Goal: Check status: Check status

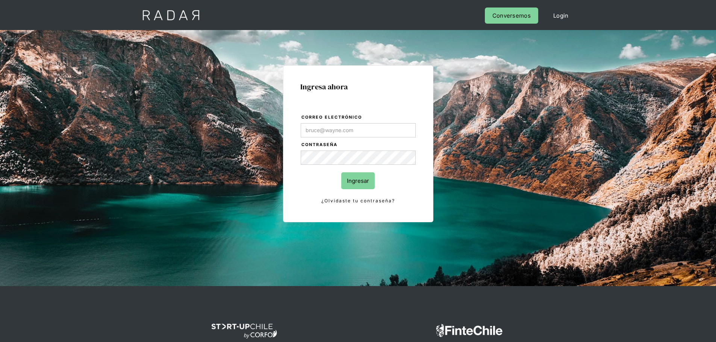
type input "[PERSON_NAME][EMAIL_ADDRESS][DOMAIN_NAME]"
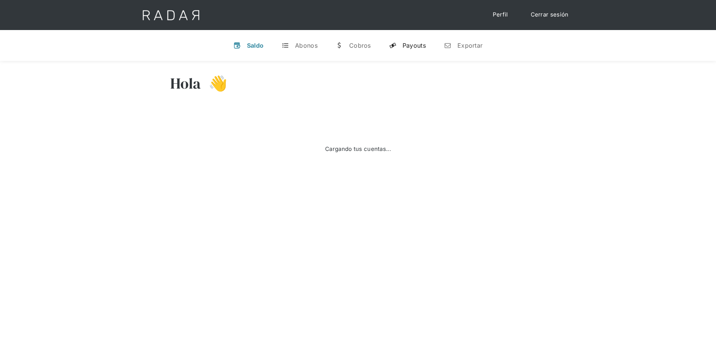
click at [404, 45] on div "Payouts" at bounding box center [413, 46] width 23 height 8
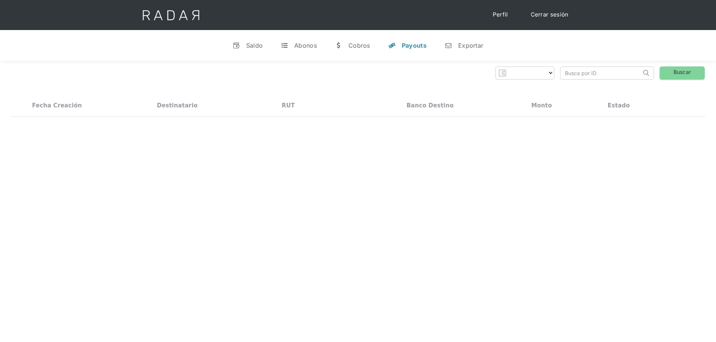
select select "prontopaga"
drag, startPoint x: 561, startPoint y: 73, endPoint x: 566, endPoint y: 73, distance: 4.5
click at [562, 73] on input "search" at bounding box center [600, 73] width 81 height 12
paste input "96eb16d1-238a-44ea-b798-530c236bd4ec"
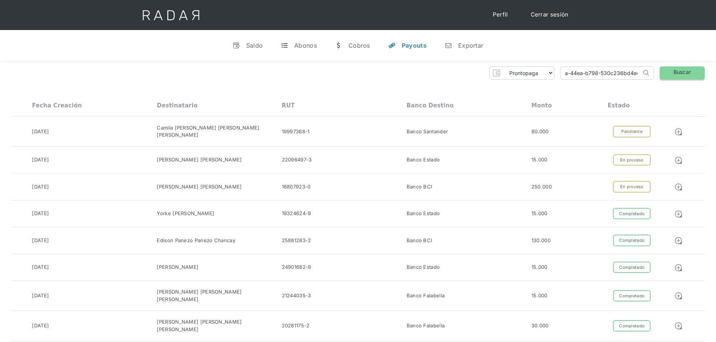
type input "96eb16d1-238a-44ea-b798-530c236bd4ec"
click at [686, 72] on link "Buscar" at bounding box center [681, 72] width 45 height 13
